Goal: Task Accomplishment & Management: Use online tool/utility

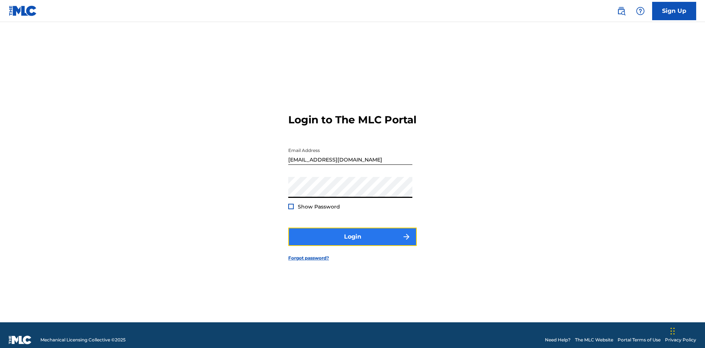
click at [352, 233] on button "Login" at bounding box center [352, 237] width 128 height 18
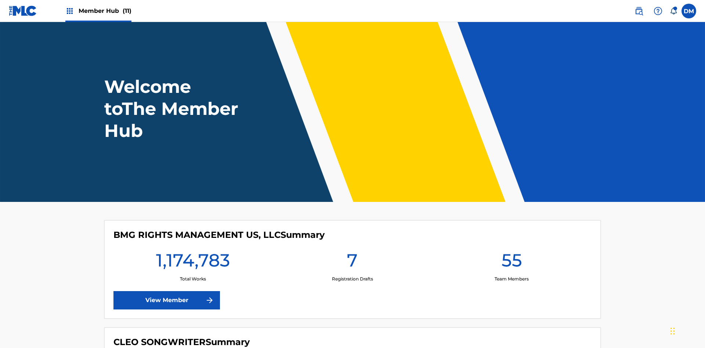
click at [105, 11] on span "Member Hub (11)" at bounding box center [105, 11] width 53 height 8
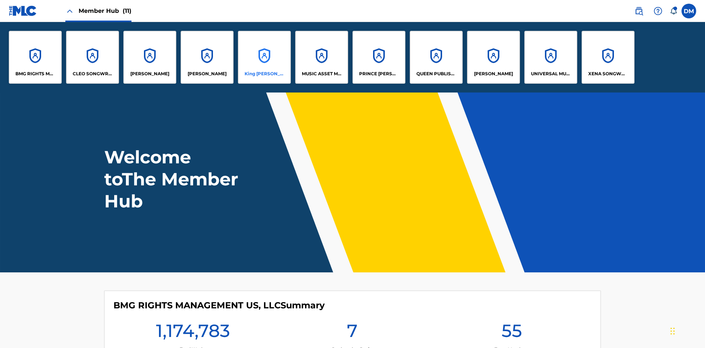
click at [264, 74] on p "King [PERSON_NAME]" at bounding box center [264, 73] width 40 height 7
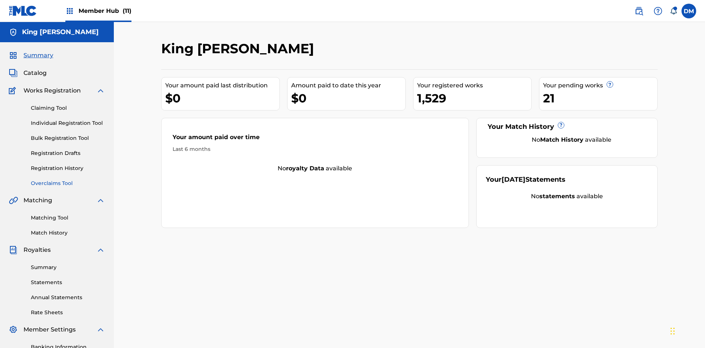
click at [68, 179] on link "Overclaims Tool" at bounding box center [68, 183] width 74 height 8
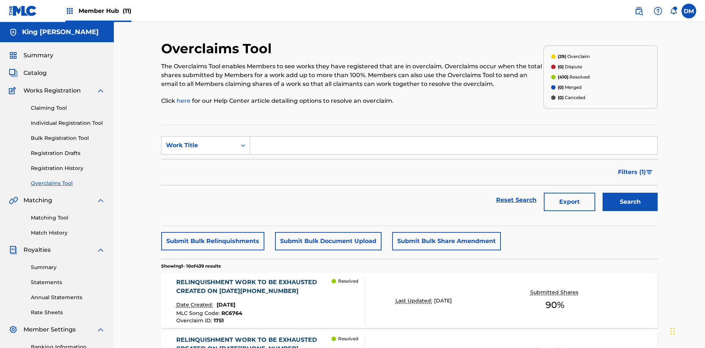
click at [631, 168] on span "Filters ( 1 )" at bounding box center [632, 172] width 28 height 9
click at [0, 0] on div "Search Form" at bounding box center [0, 0] width 0 height 0
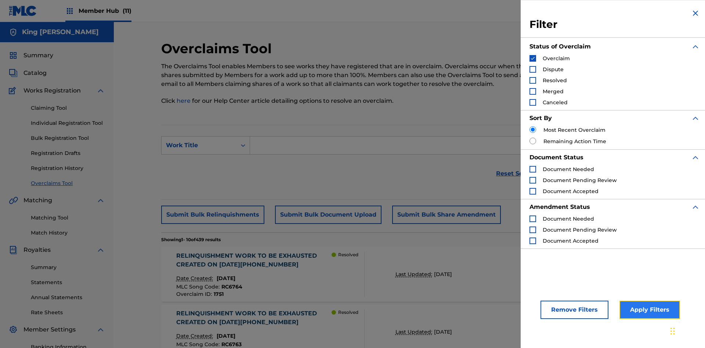
click at [648, 310] on button "Apply Filters" at bounding box center [649, 310] width 61 height 18
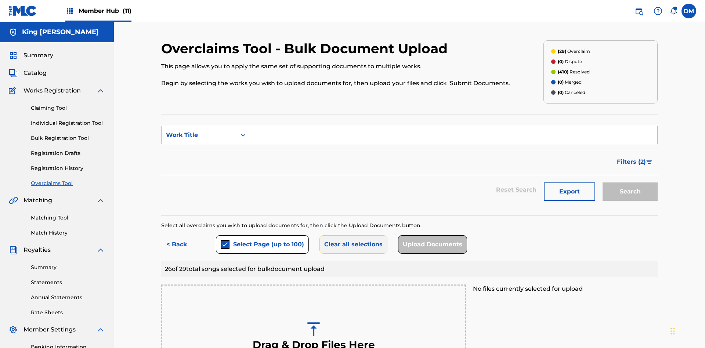
click at [352, 235] on button "Clear all selections" at bounding box center [353, 244] width 68 height 18
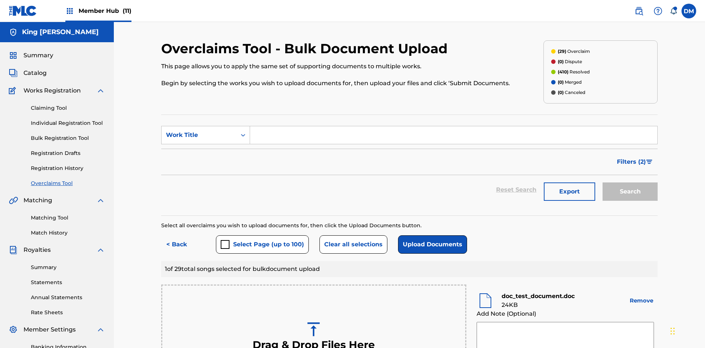
click at [565, 322] on textarea at bounding box center [564, 340] width 177 height 37
type textarea "2025.09.25.04.23.35"
type textarea "2025.09.25.04.23.36"
click at [431, 235] on button "Upload Documents" at bounding box center [432, 244] width 69 height 18
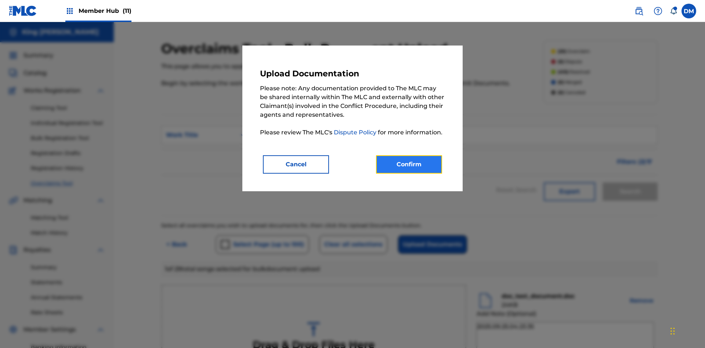
click at [409, 164] on button "Confirm" at bounding box center [409, 164] width 66 height 18
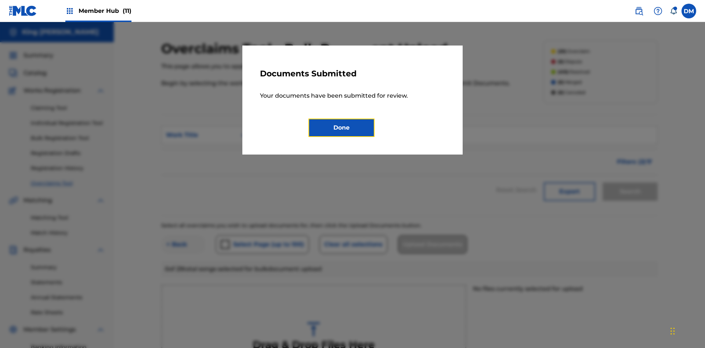
click at [341, 127] on button "Done" at bounding box center [341, 128] width 66 height 18
click at [183, 235] on button "< Back" at bounding box center [183, 244] width 44 height 18
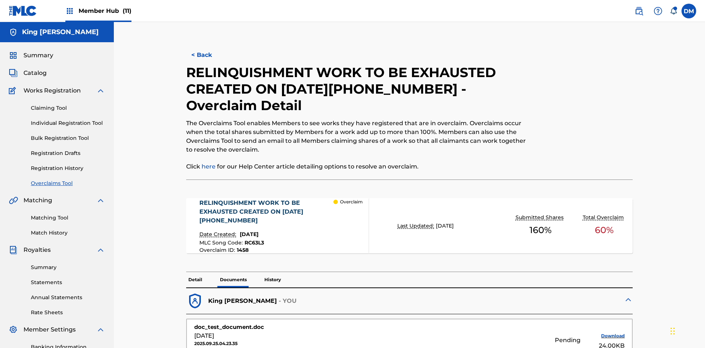
click at [272, 272] on p "History" at bounding box center [272, 279] width 21 height 15
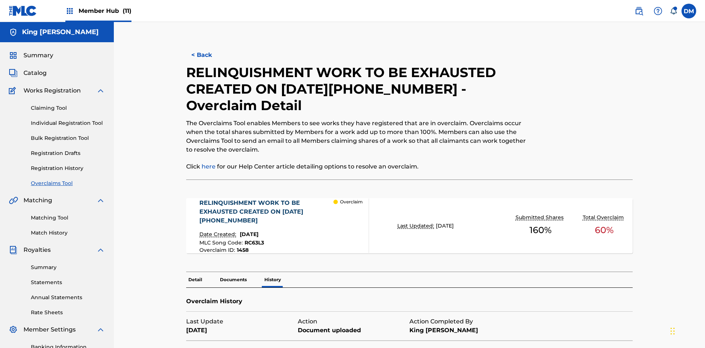
scroll to position [199, 0]
